Goal: Transaction & Acquisition: Purchase product/service

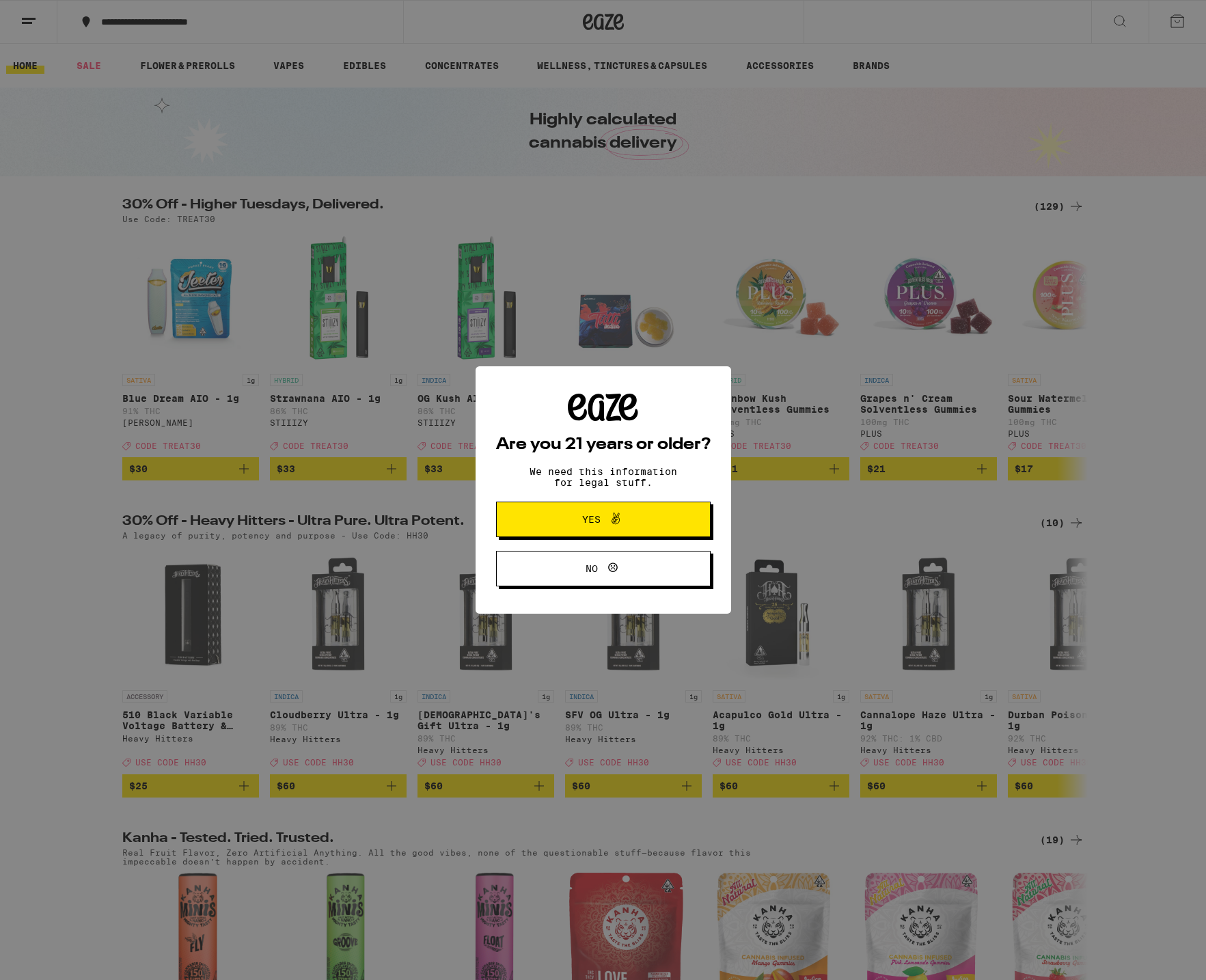
click at [585, 533] on button "Yes" at bounding box center [603, 520] width 214 height 35
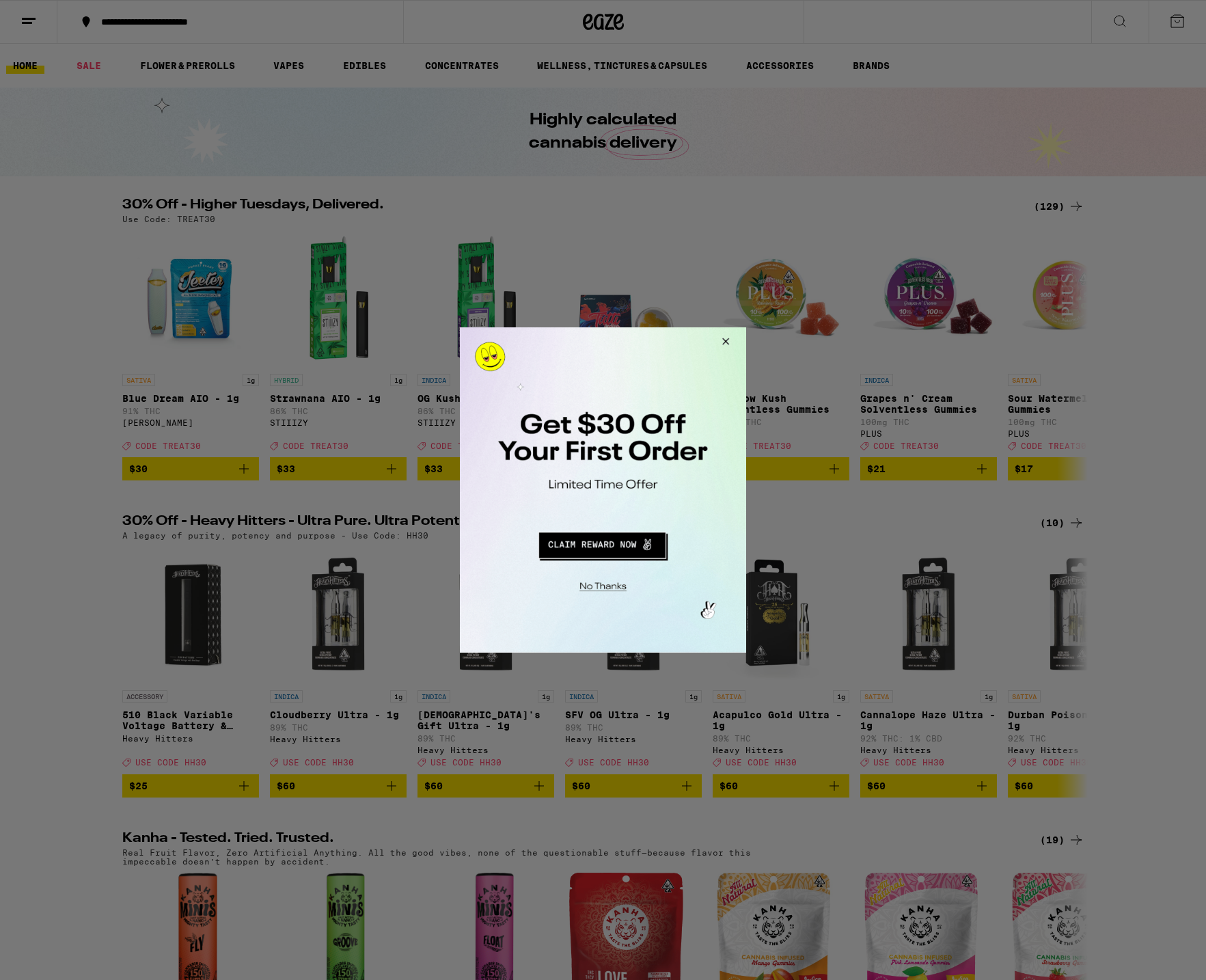
click at [614, 581] on button "Close Modal" at bounding box center [601, 584] width 278 height 22
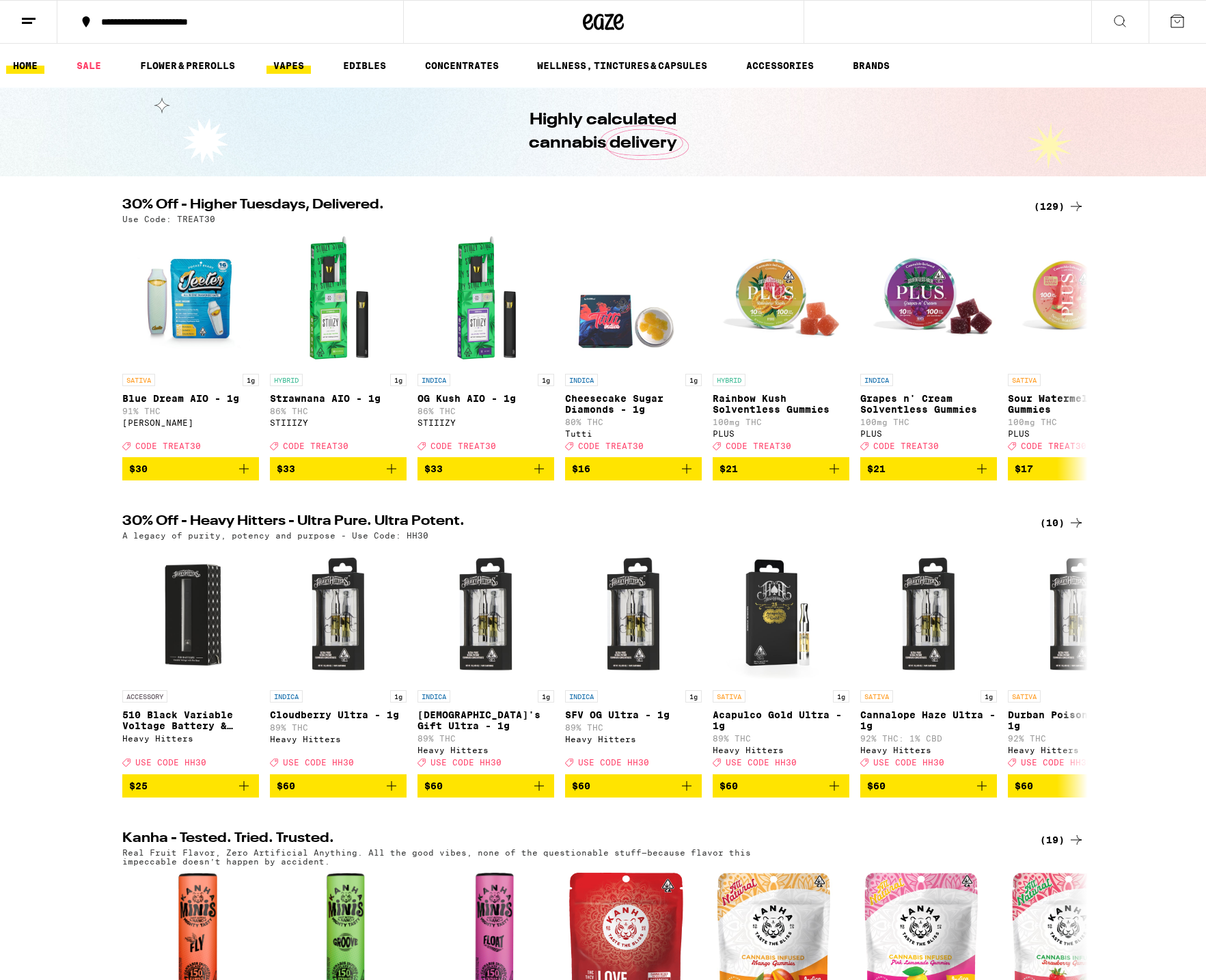
click at [298, 69] on link "VAPES" at bounding box center [289, 66] width 45 height 17
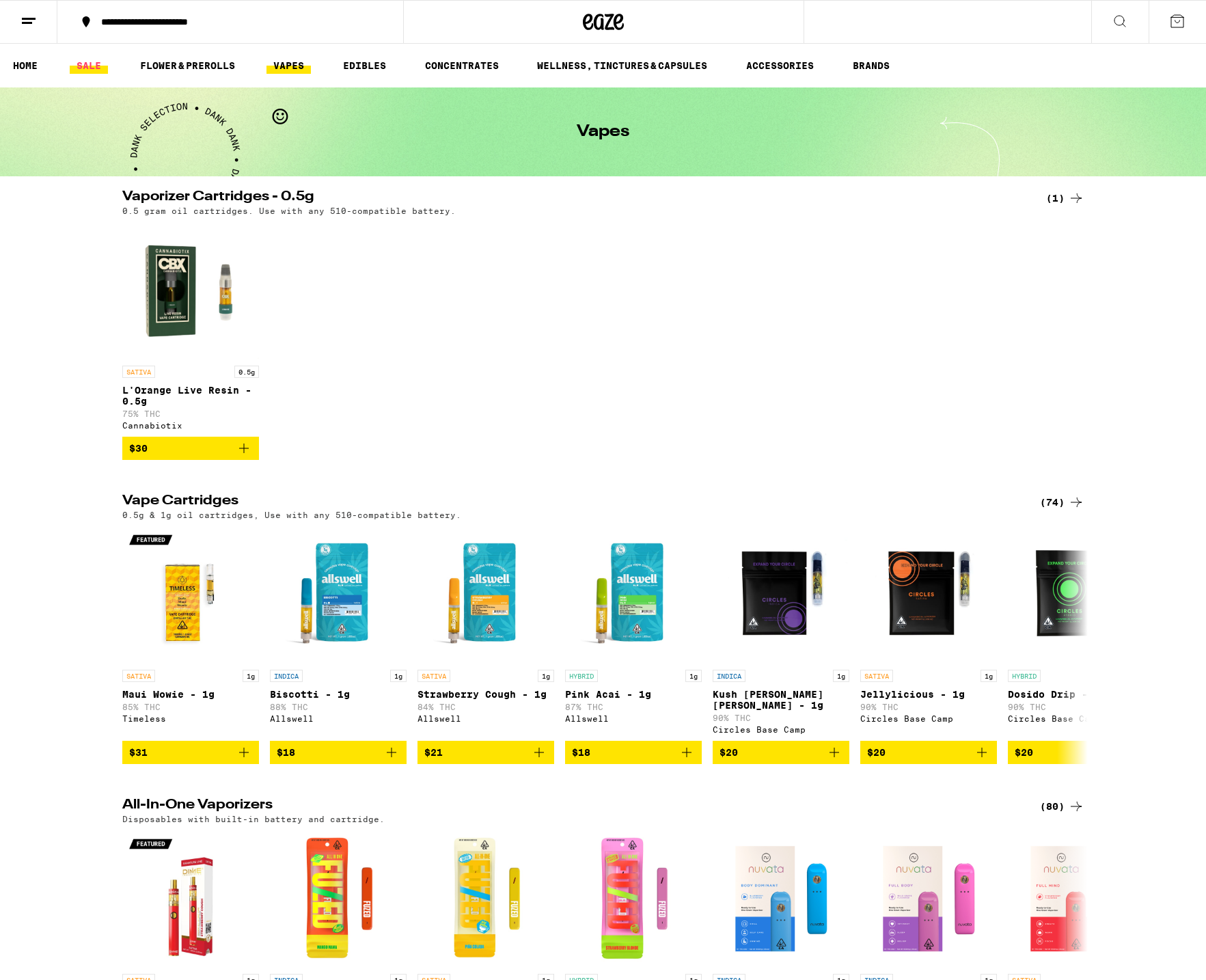
click at [102, 66] on link "SALE" at bounding box center [89, 66] width 38 height 17
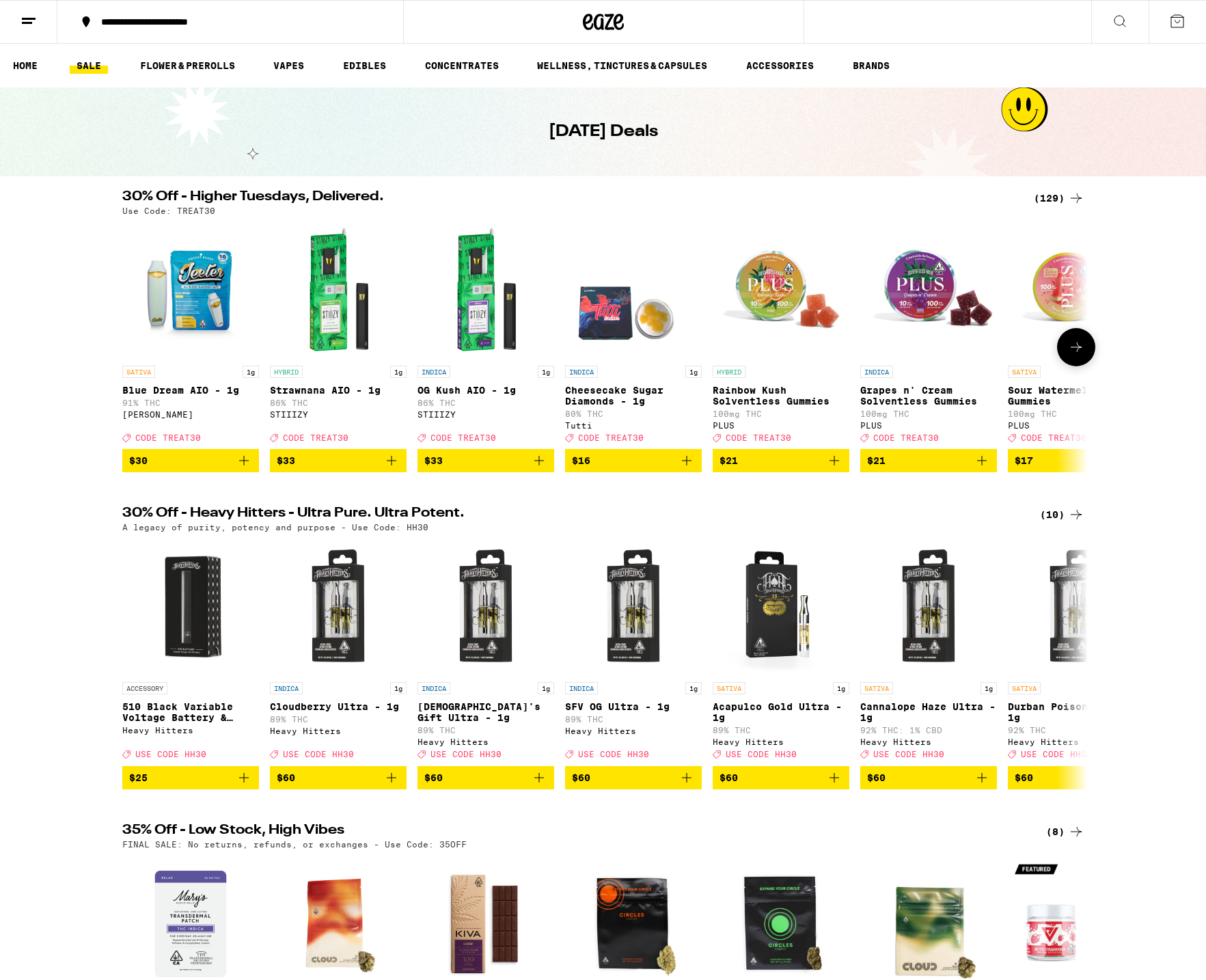
click at [1073, 356] on icon at bounding box center [1076, 347] width 17 height 17
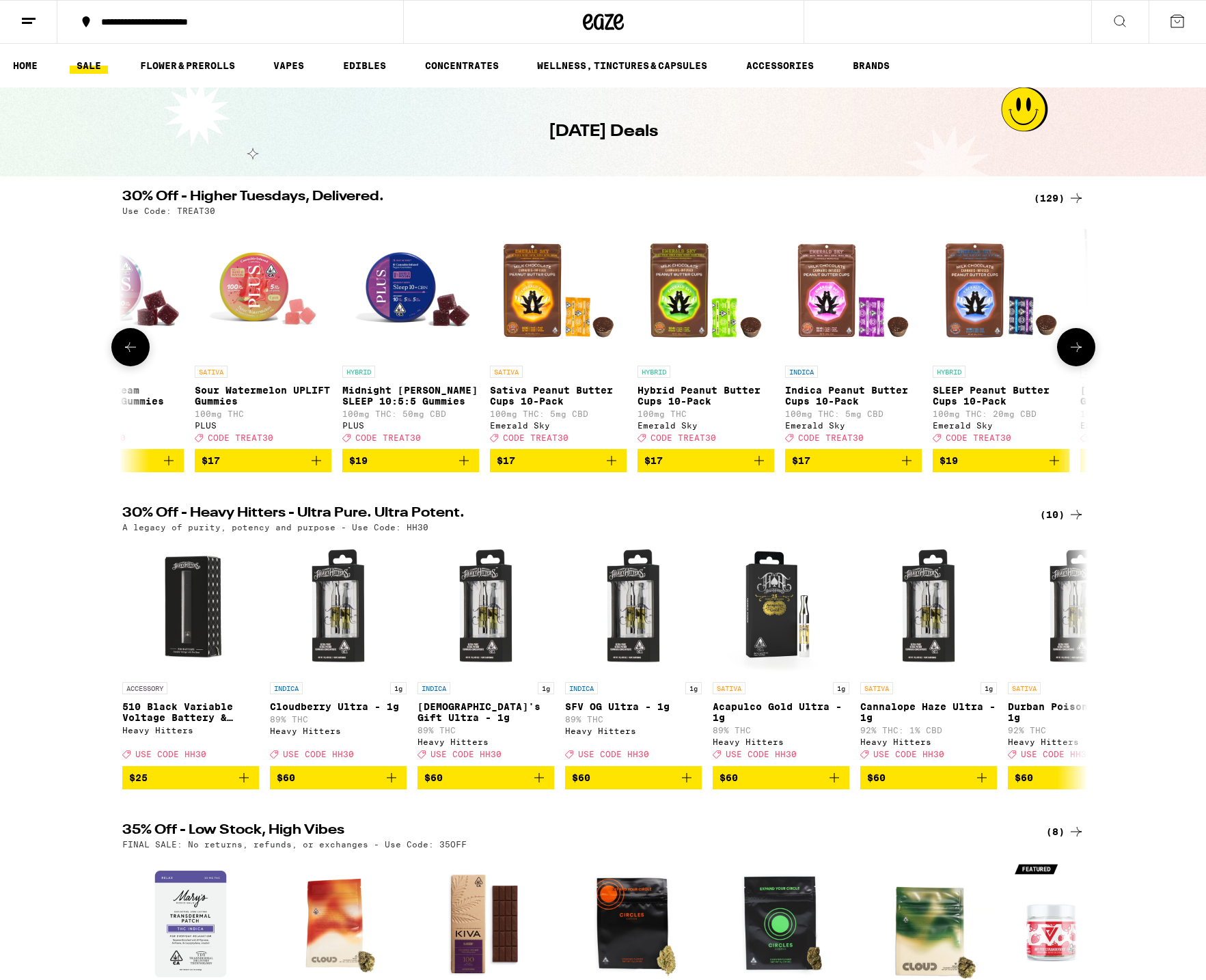
scroll to position [2, 0]
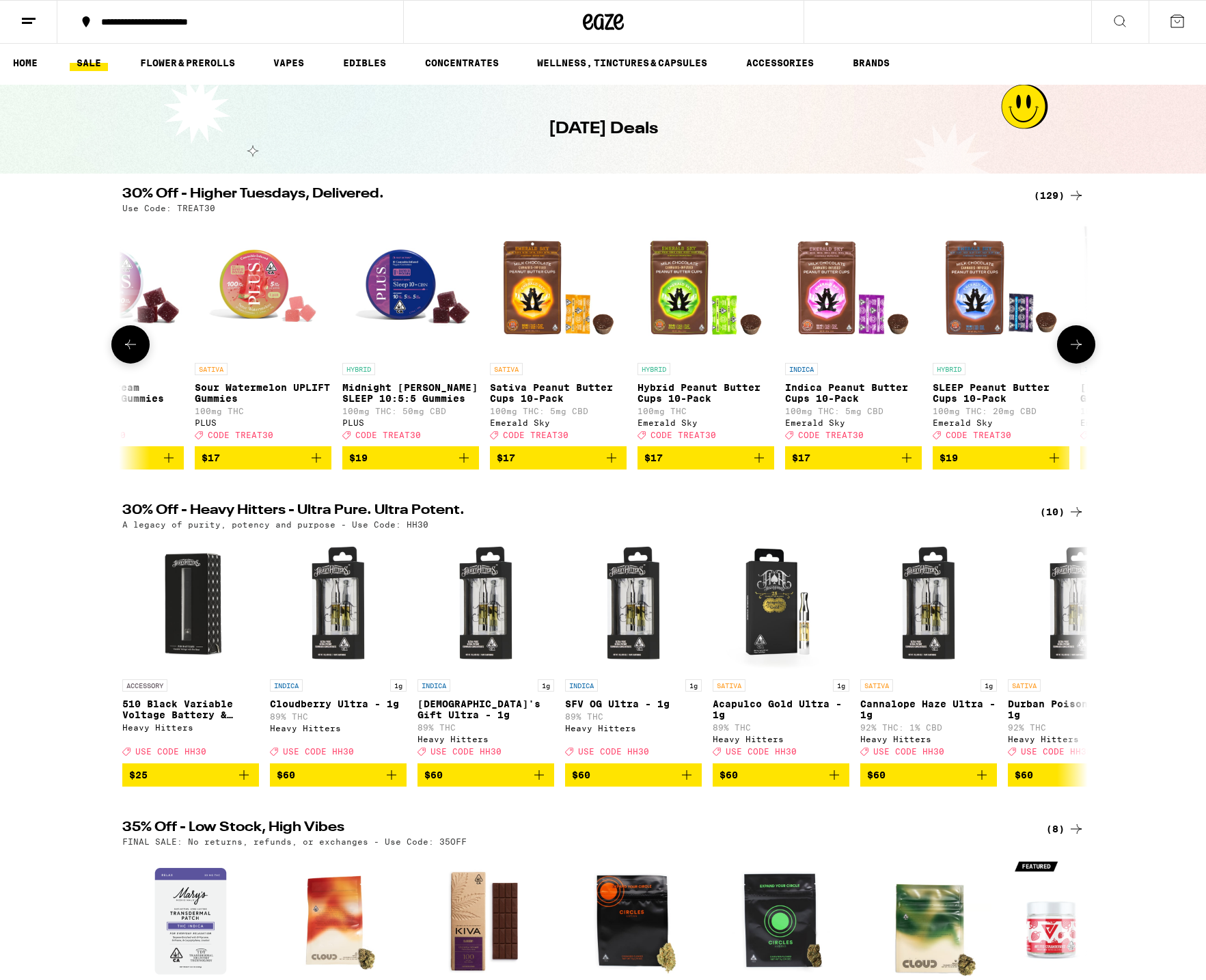
click at [1088, 349] on button at bounding box center [1077, 345] width 38 height 38
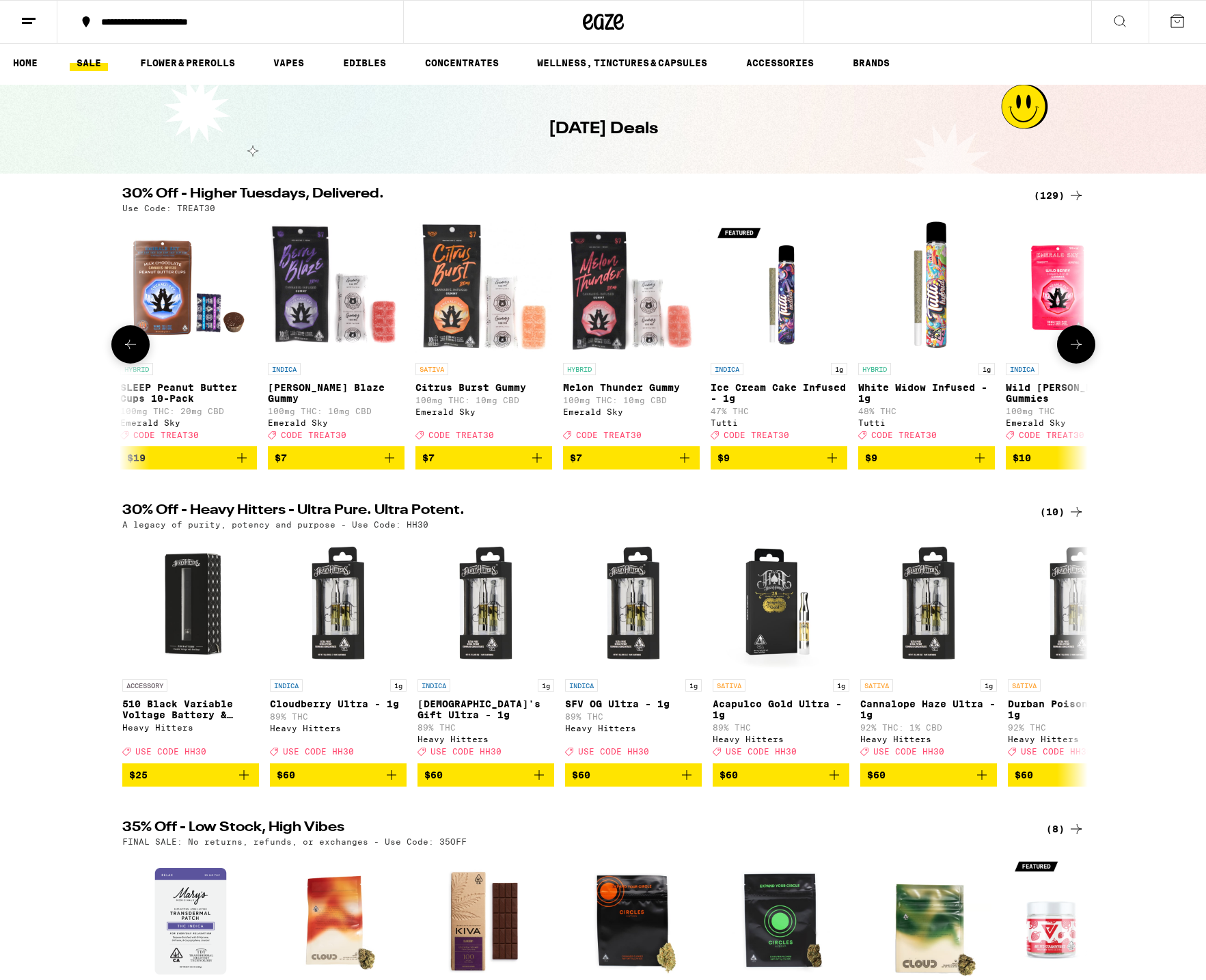
scroll to position [0, 1626]
click at [129, 337] on button at bounding box center [130, 345] width 38 height 38
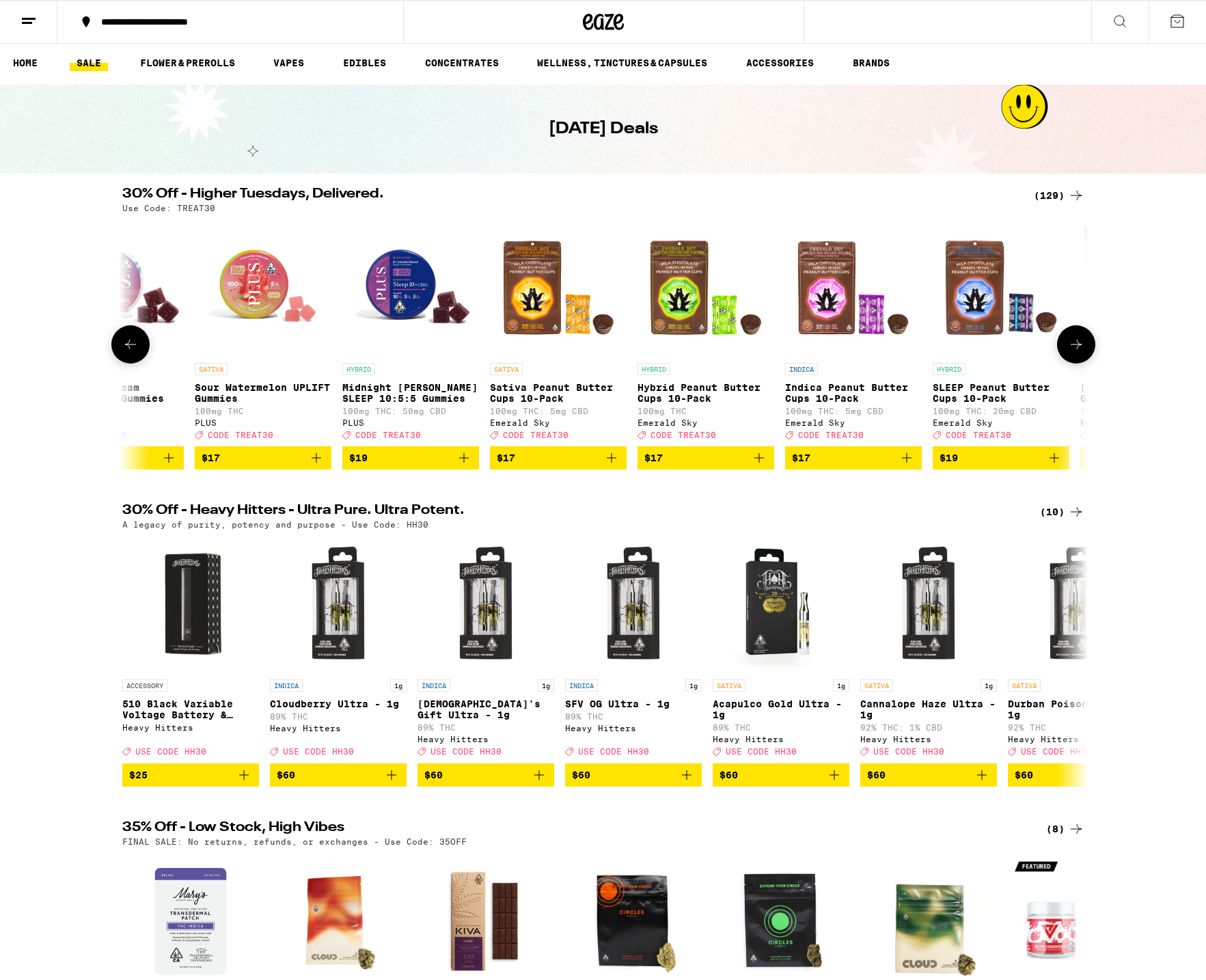
click at [129, 337] on button at bounding box center [130, 345] width 38 height 38
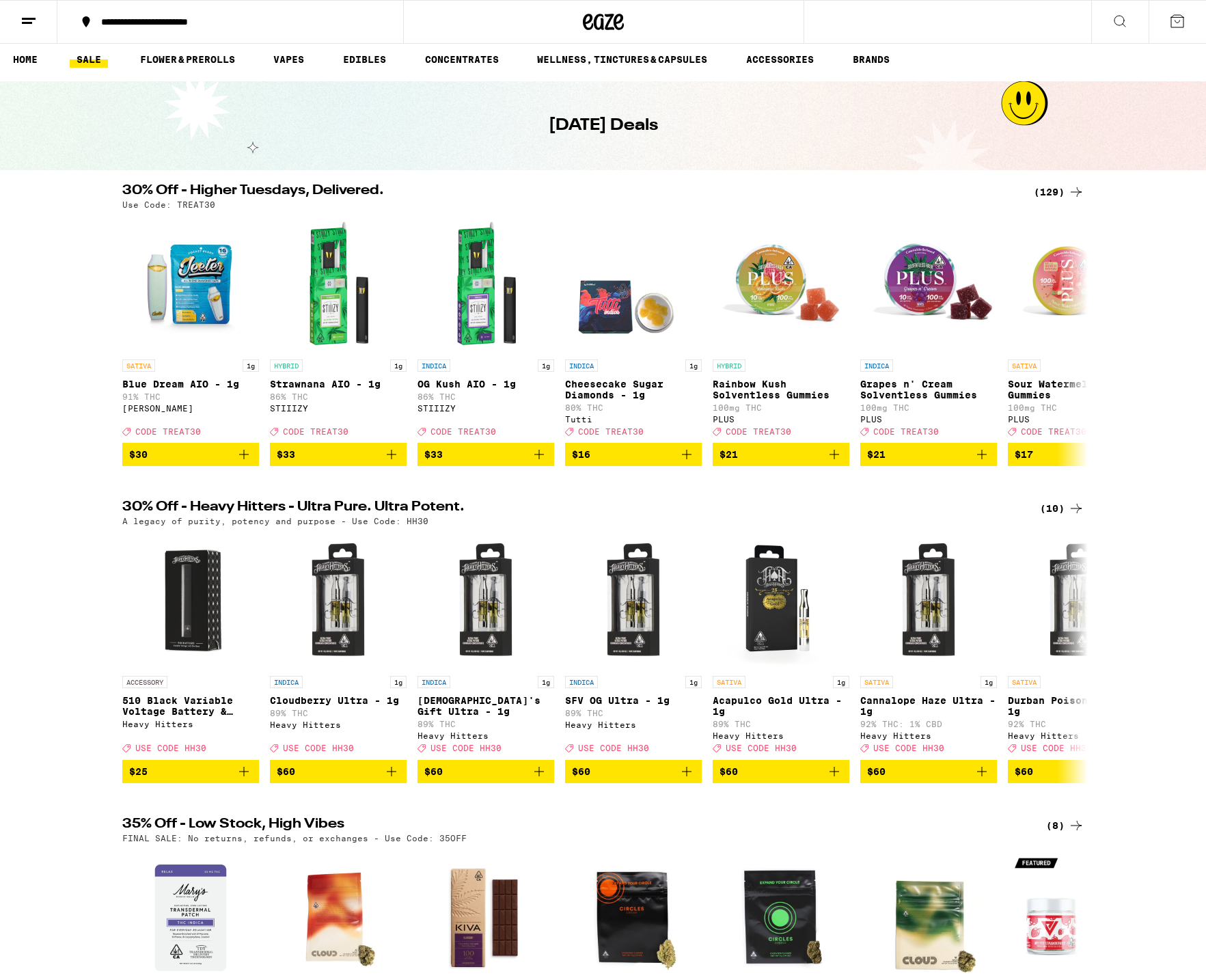
scroll to position [0, 0]
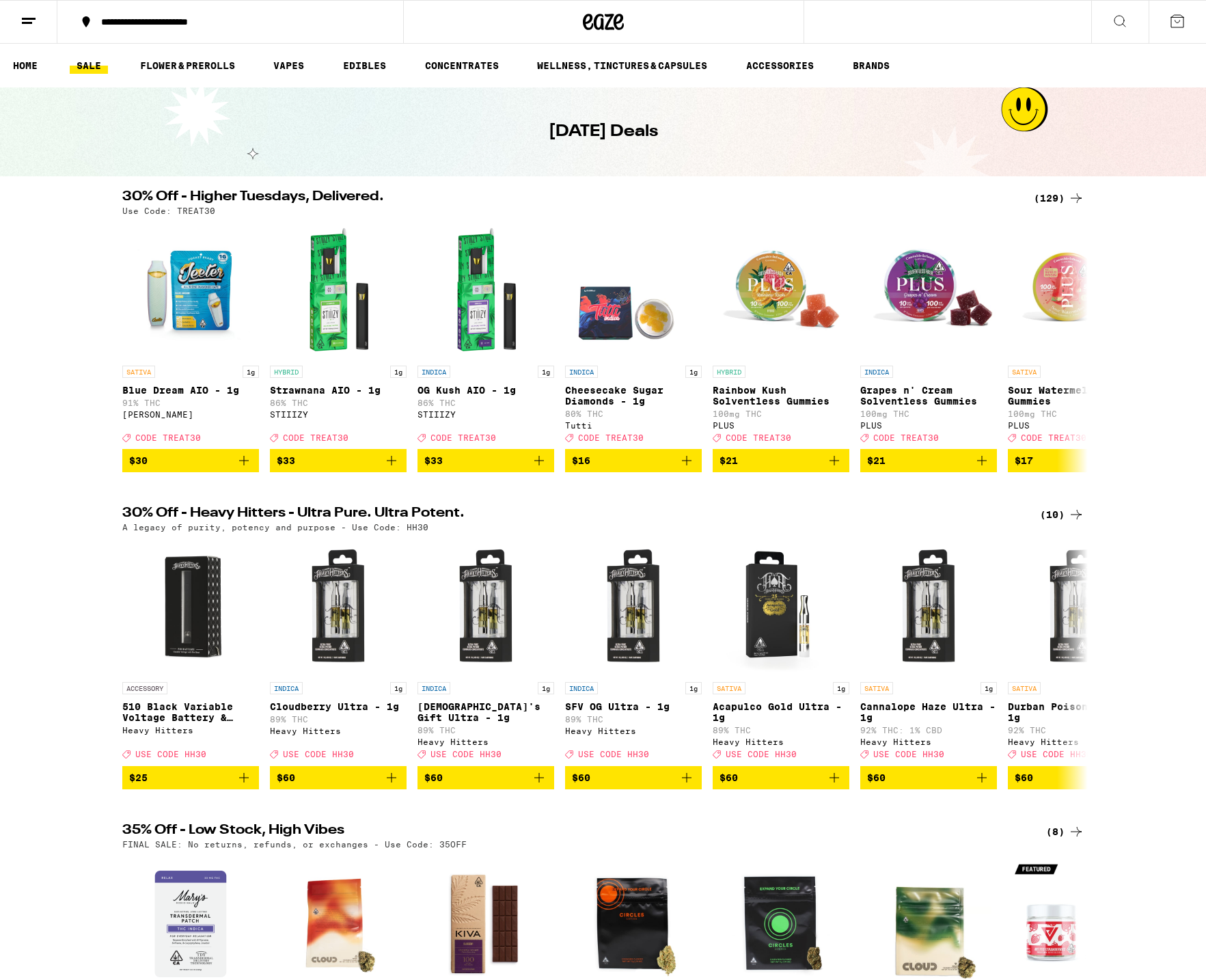
click at [1117, 17] on icon at bounding box center [1120, 21] width 17 height 17
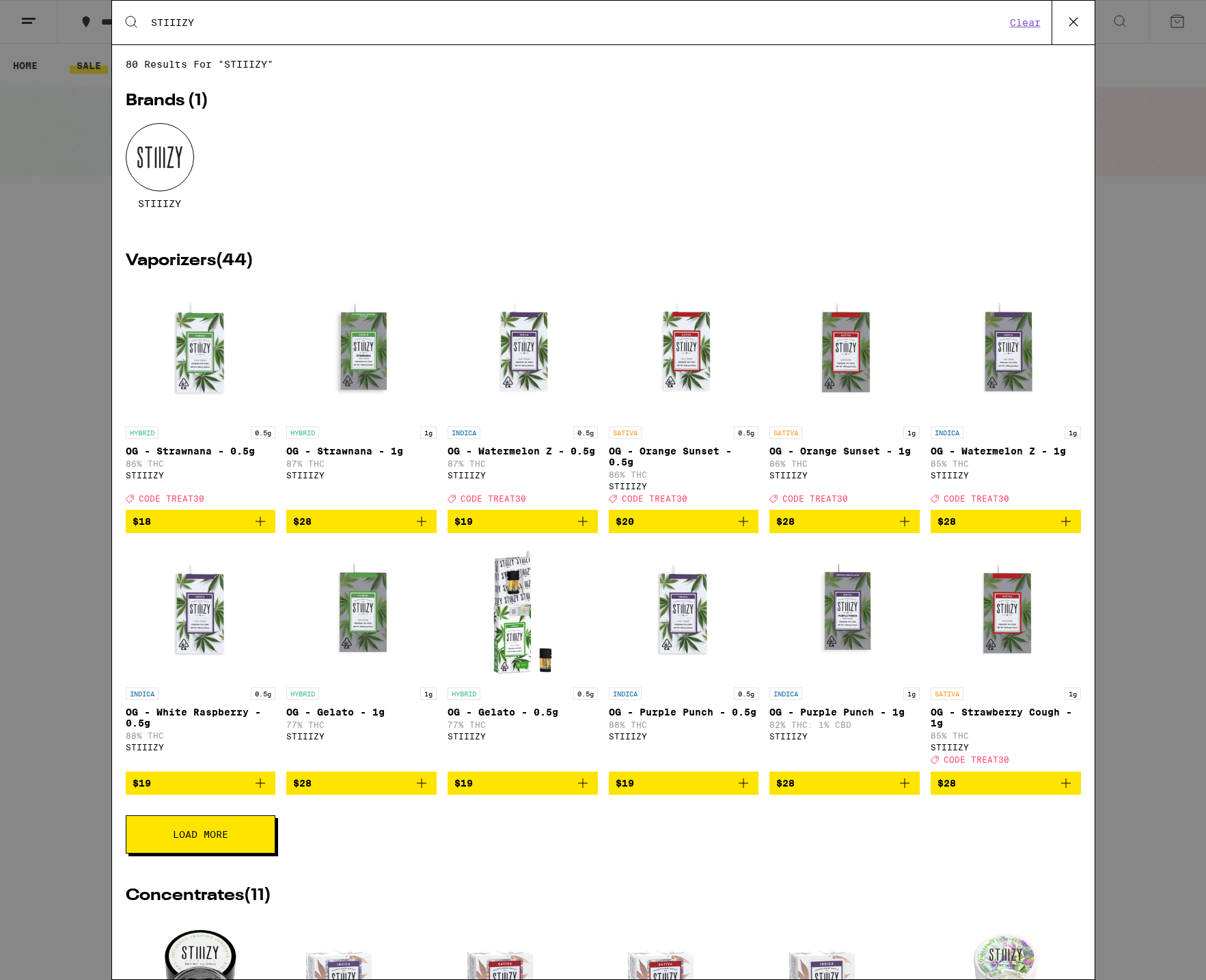
type input "STIIIZY"
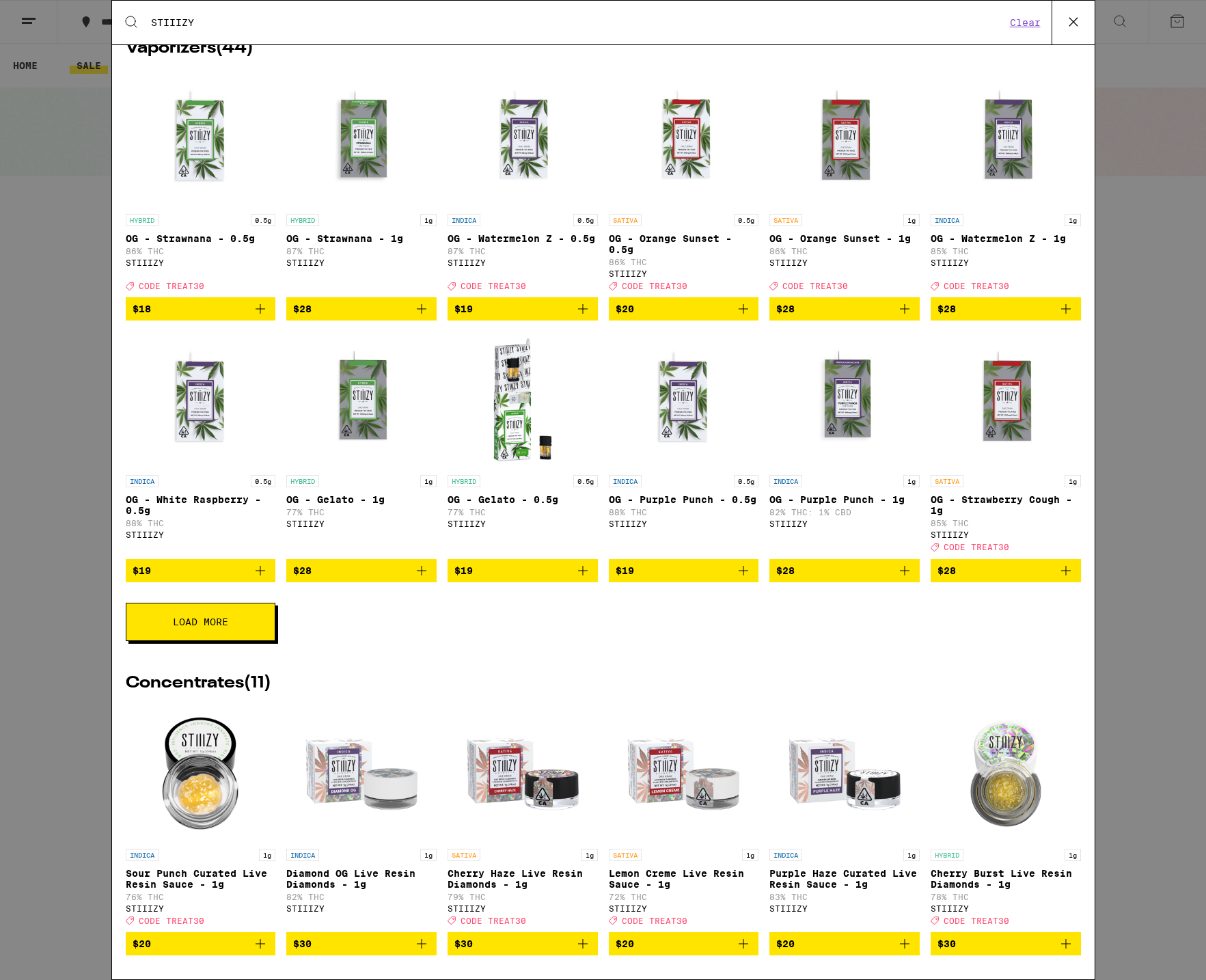
scroll to position [241, 0]
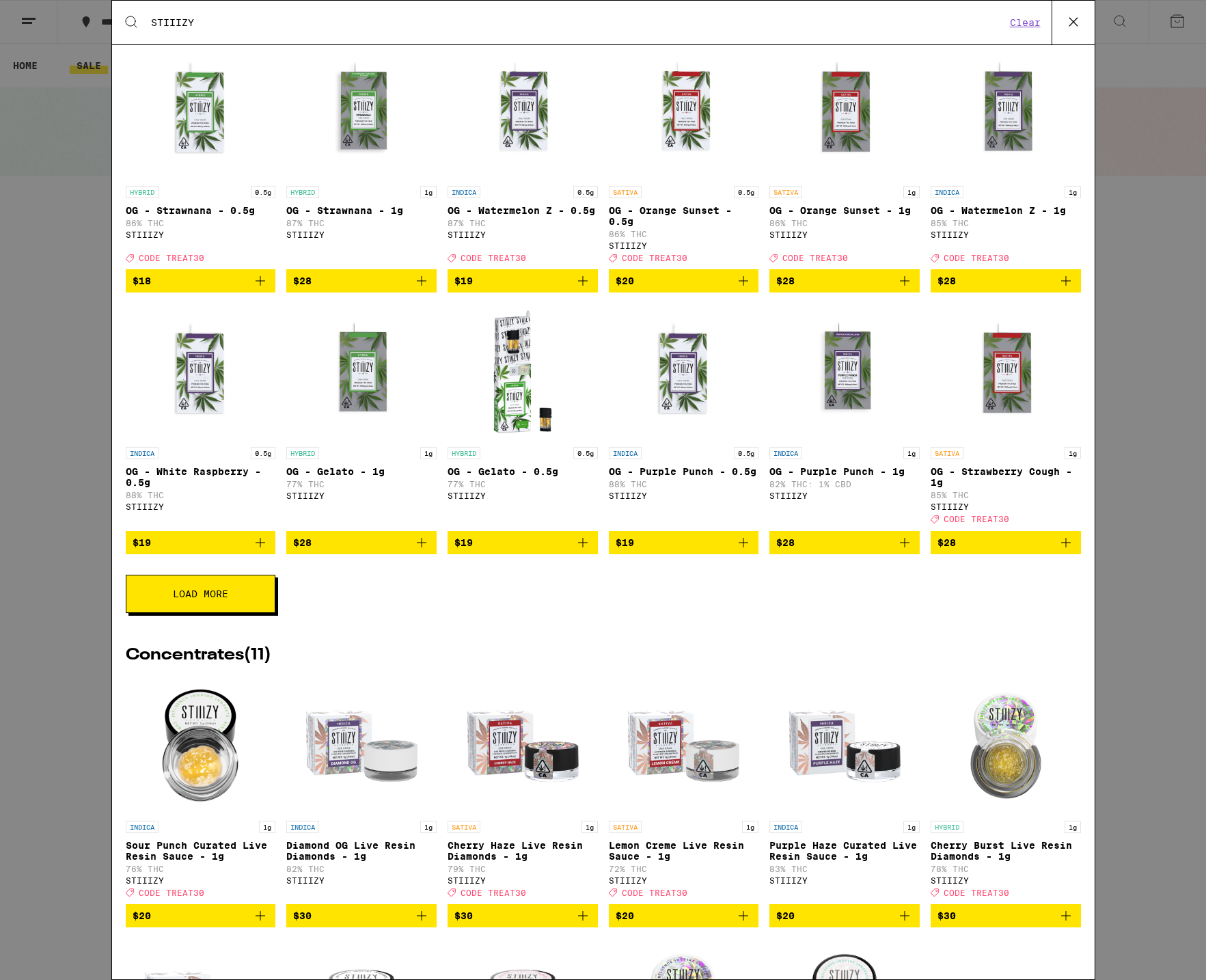
click at [253, 613] on button "Load More" at bounding box center [200, 594] width 149 height 38
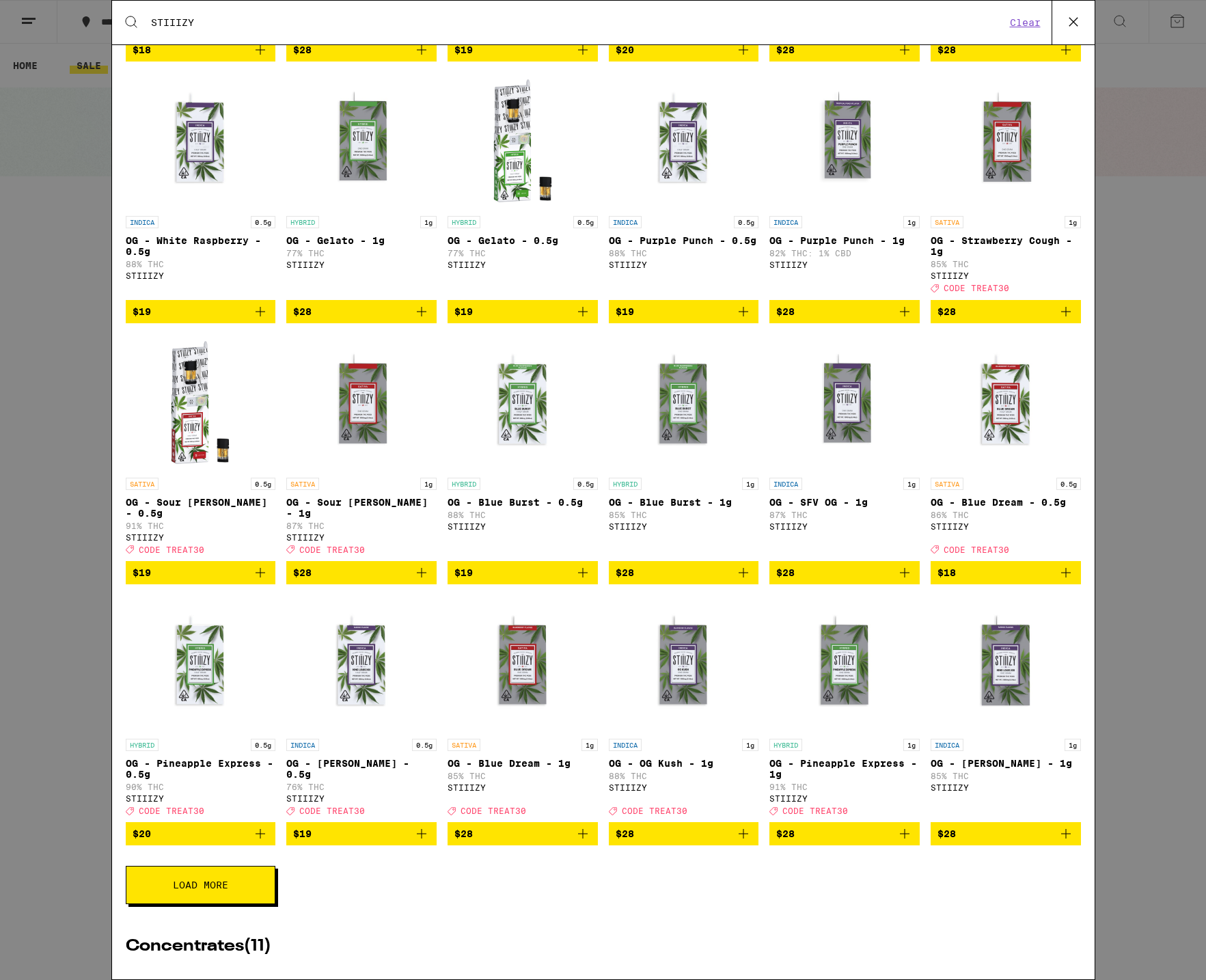
scroll to position [537, 0]
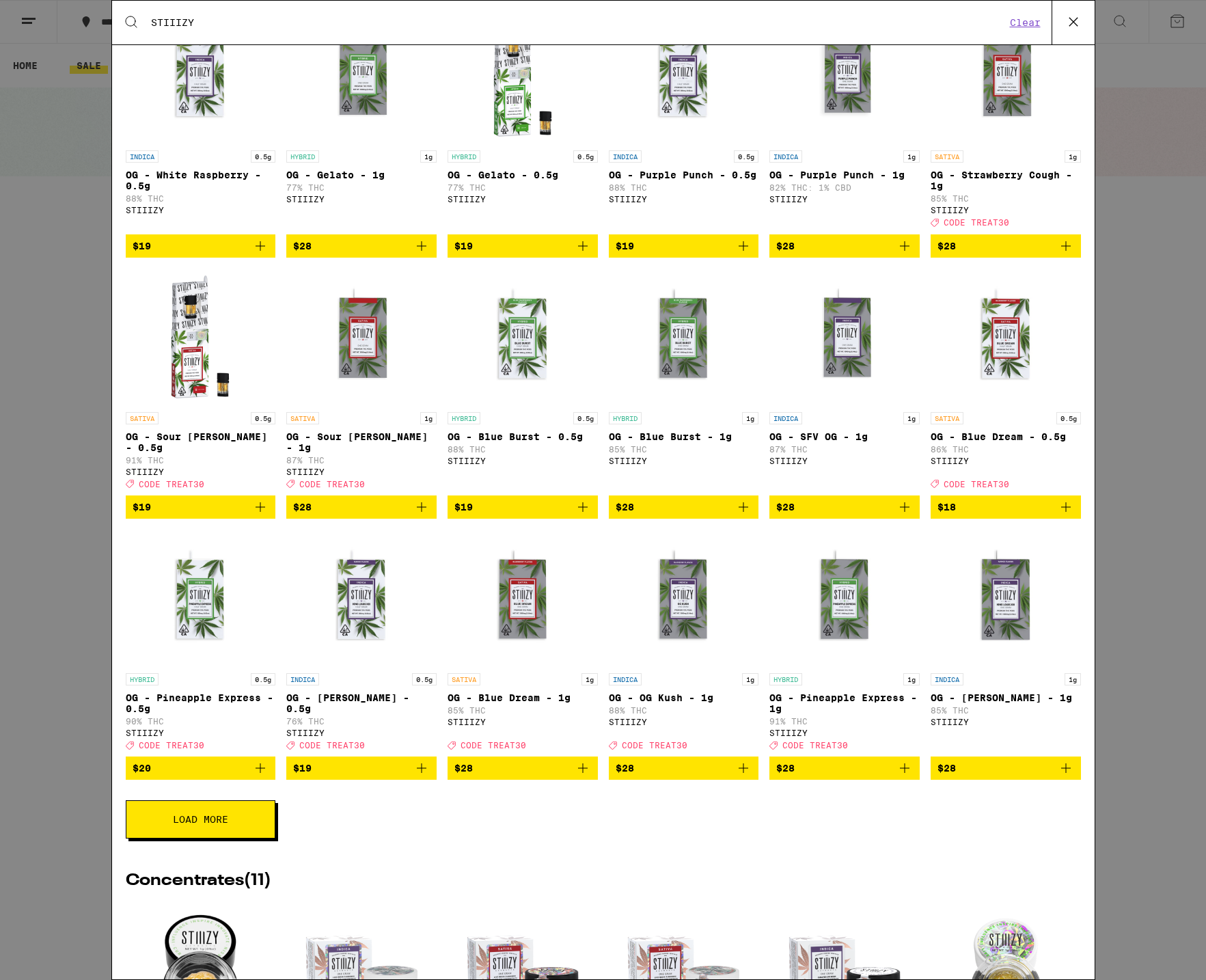
click at [692, 382] on img "Open page for OG - Blue Burst - 1g from STIIIZY" at bounding box center [683, 337] width 137 height 137
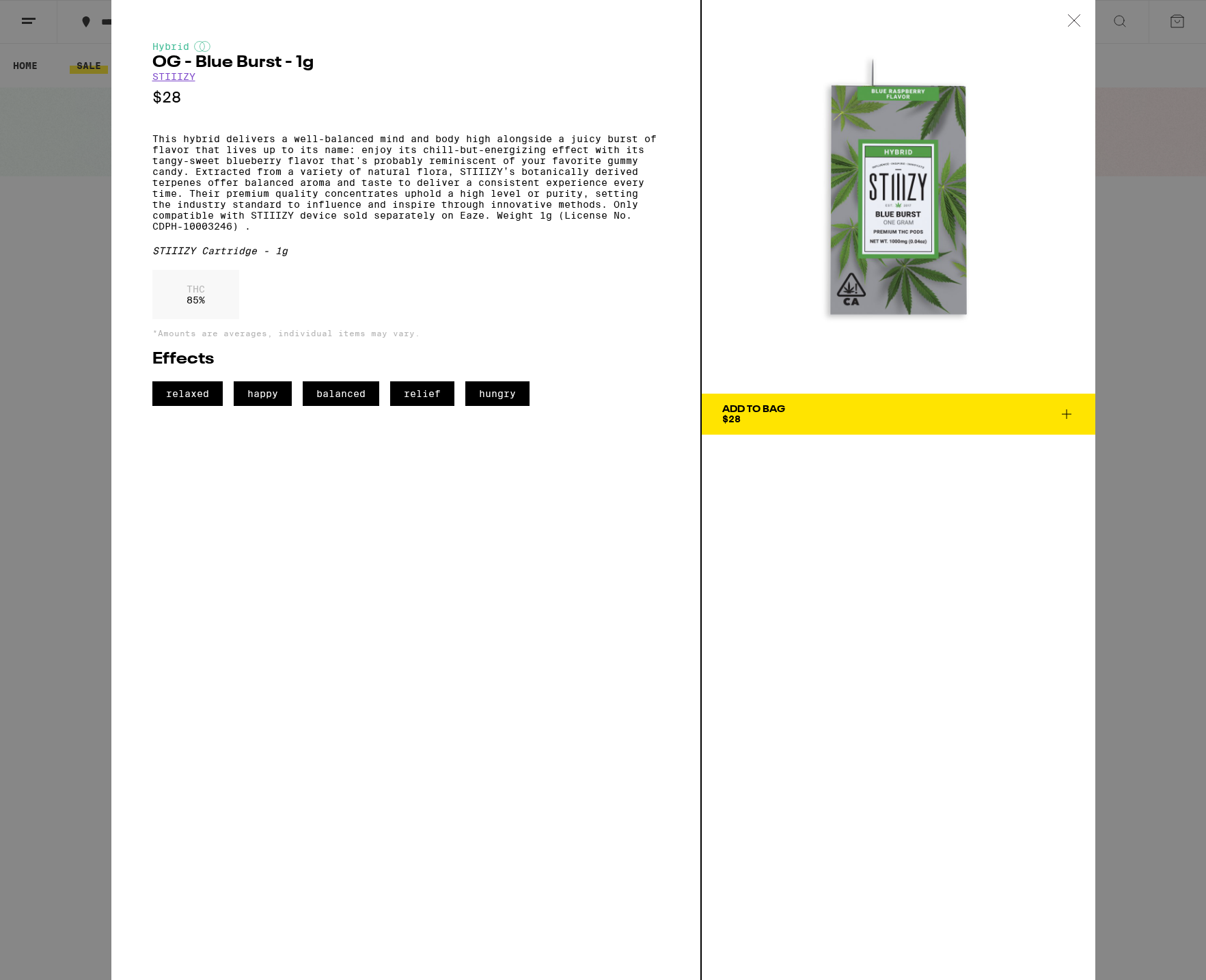
scroll to position [537, 0]
click at [1073, 14] on icon at bounding box center [1074, 20] width 14 height 12
